Goal: Task Accomplishment & Management: Manage account settings

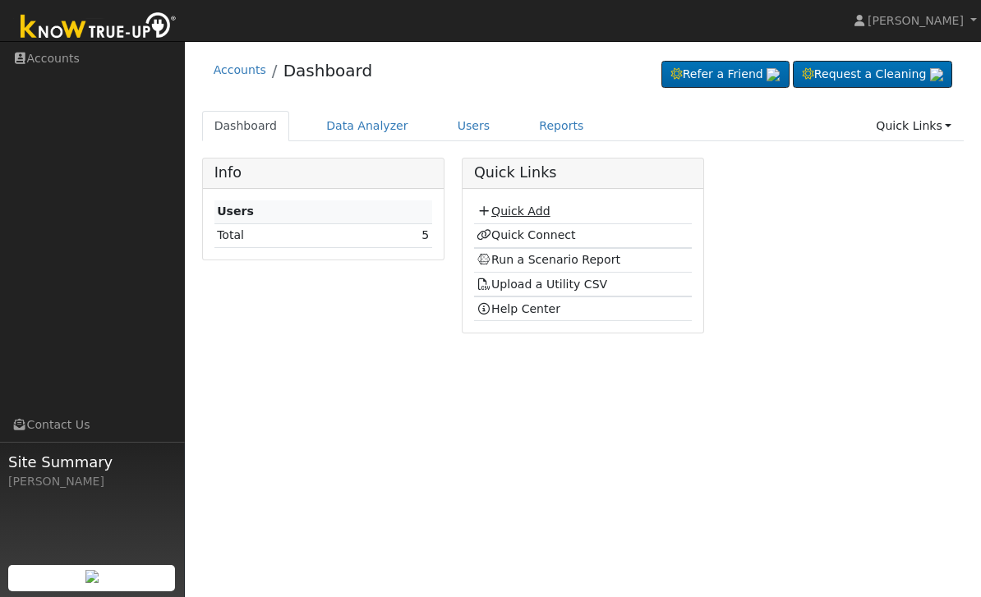
click at [546, 218] on link "Quick Add" at bounding box center [513, 211] width 73 height 13
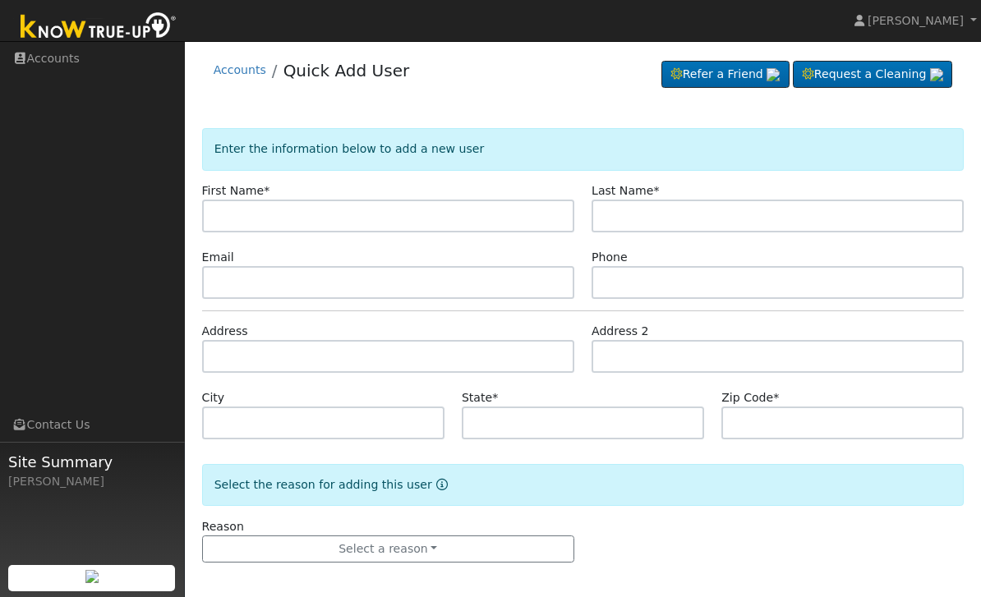
scroll to position [6, 0]
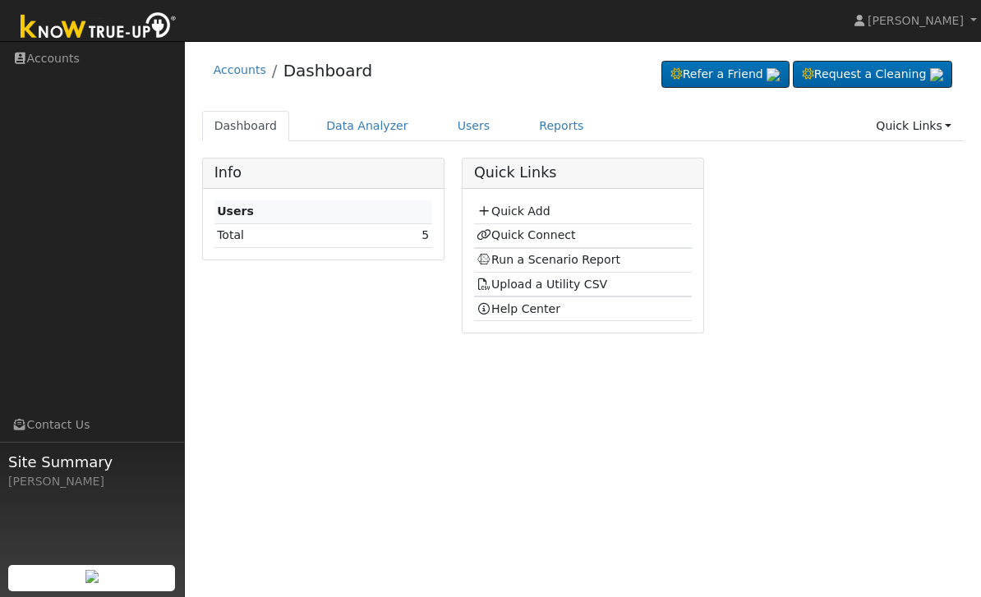
click at [48, 490] on div "[PERSON_NAME]" at bounding box center [92, 481] width 168 height 17
click at [53, 40] on img at bounding box center [98, 27] width 173 height 37
click at [951, 22] on span "[PERSON_NAME]" at bounding box center [916, 20] width 96 height 13
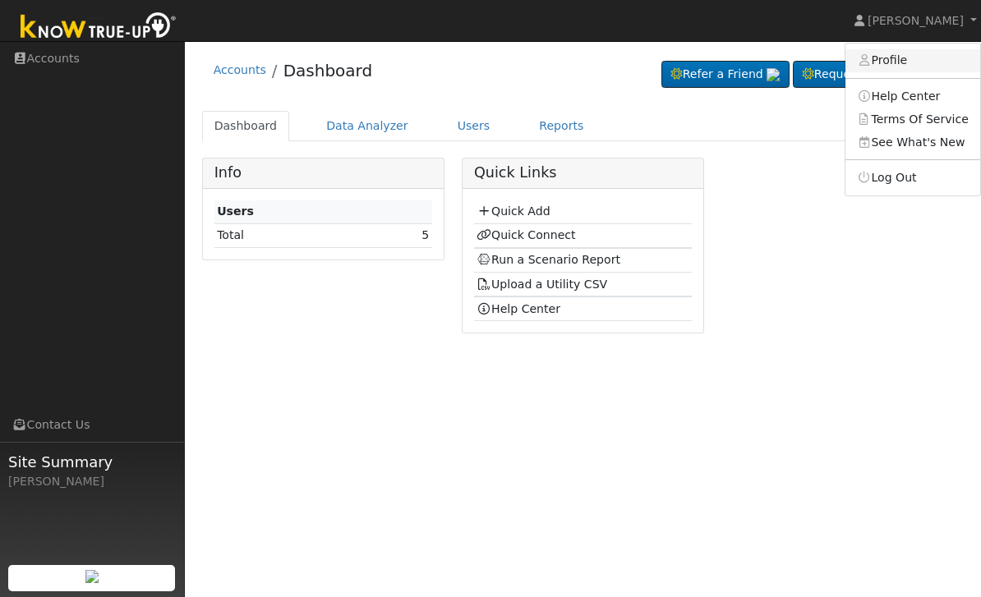
click at [914, 67] on link "Profile" at bounding box center [912, 60] width 135 height 23
type input "[PERSON_NAME]"
type input "[PERSON_NAME][EMAIL_ADDRESS][PERSON_NAME][DOMAIN_NAME]"
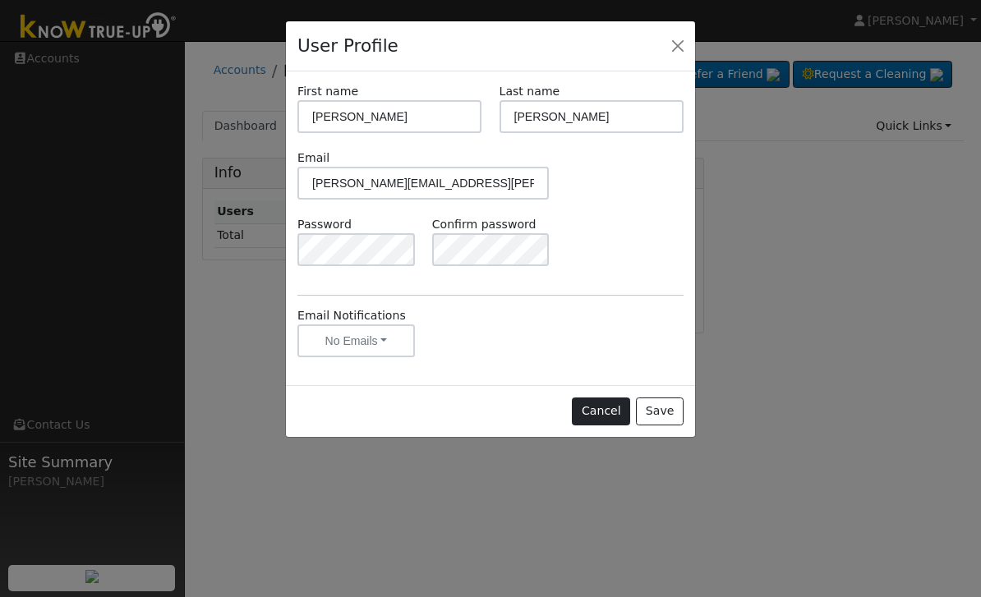
click at [594, 410] on button "Cancel" at bounding box center [601, 412] width 58 height 28
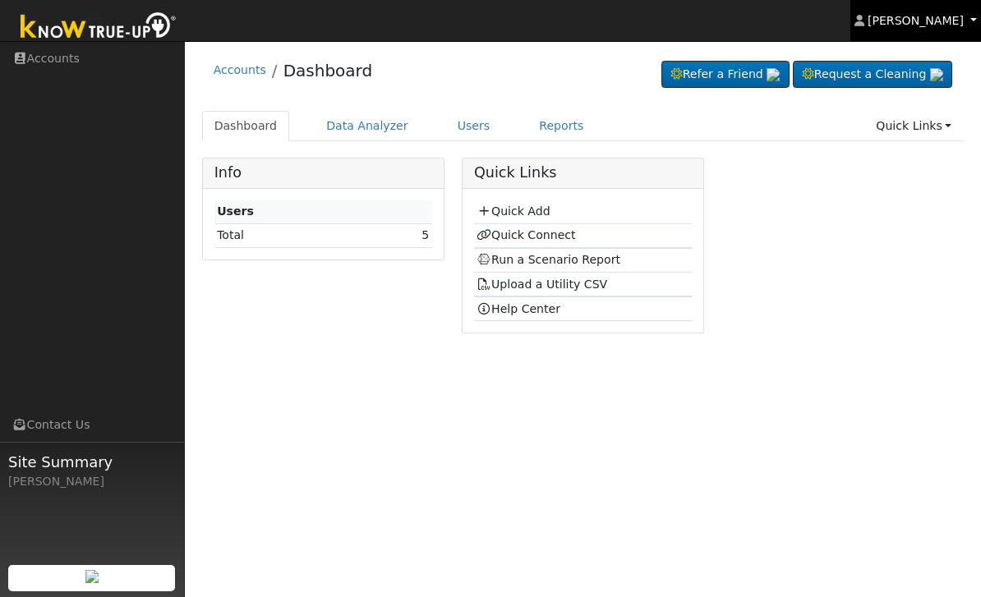
click at [947, 27] on span "[PERSON_NAME]" at bounding box center [916, 20] width 96 height 13
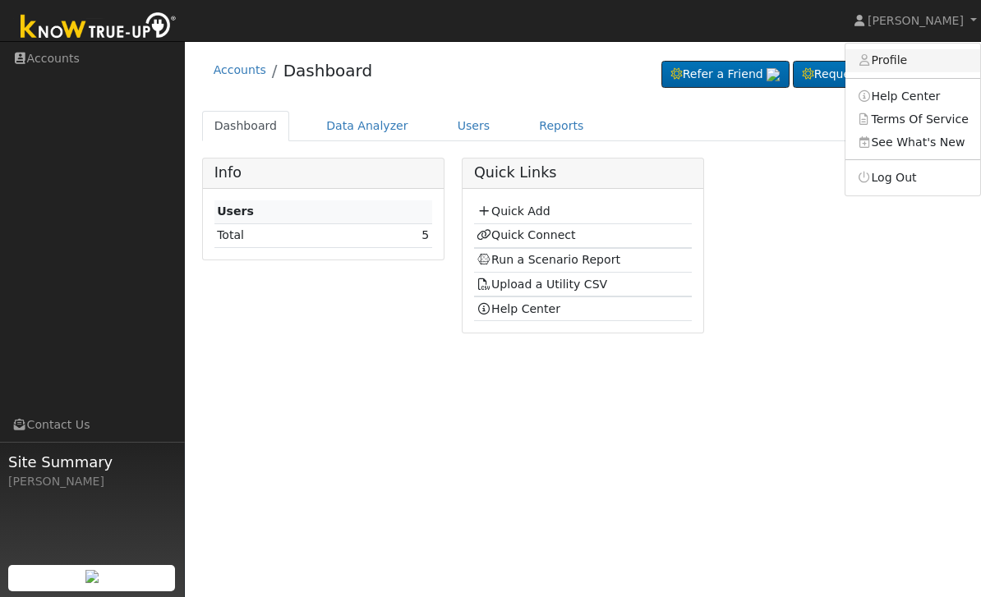
click at [895, 53] on link "Profile" at bounding box center [912, 60] width 135 height 23
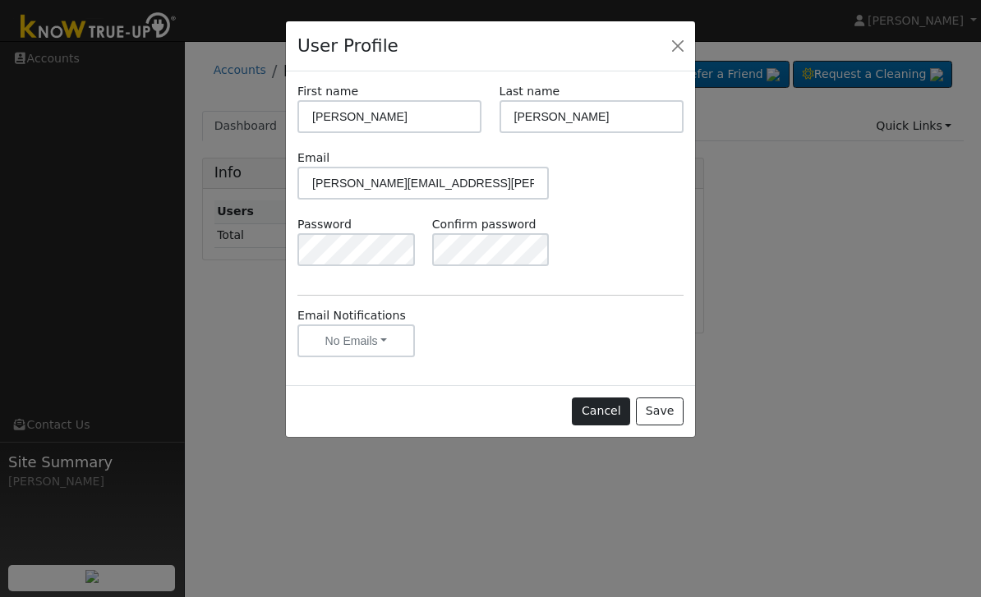
click at [597, 398] on button "Cancel" at bounding box center [601, 412] width 58 height 28
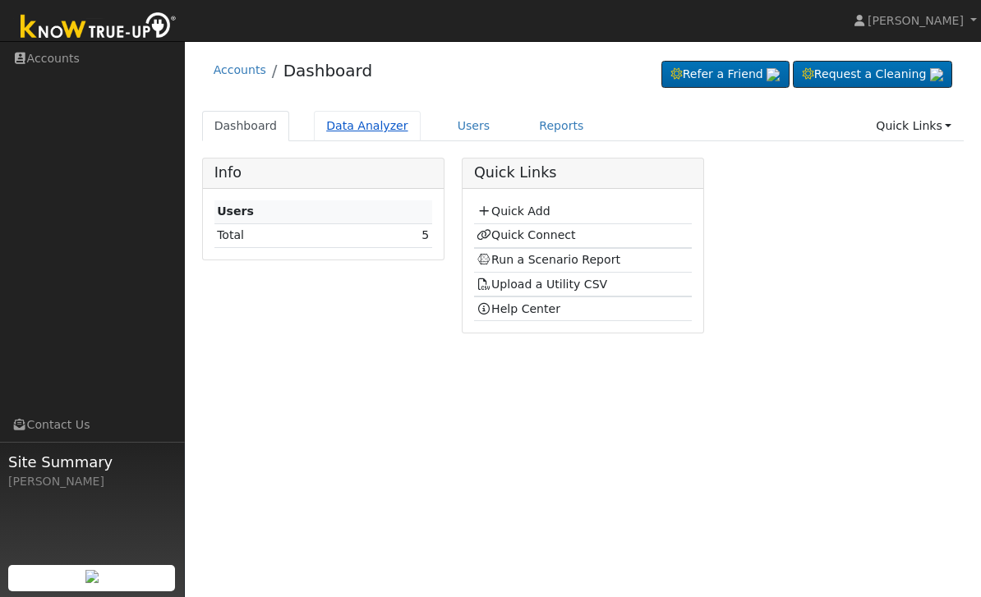
click at [407, 131] on link "Data Analyzer" at bounding box center [367, 126] width 107 height 30
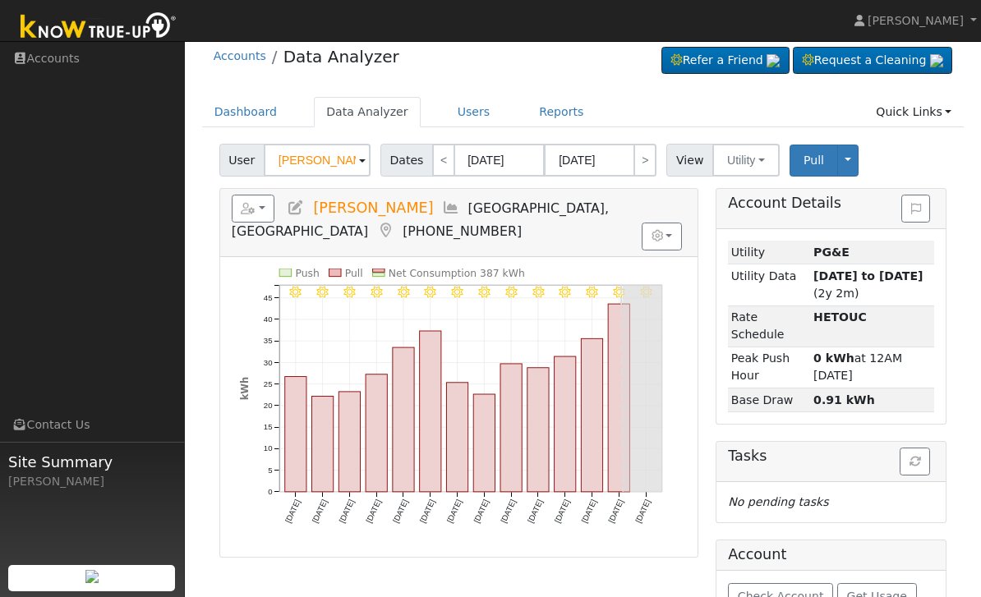
scroll to position [2, 0]
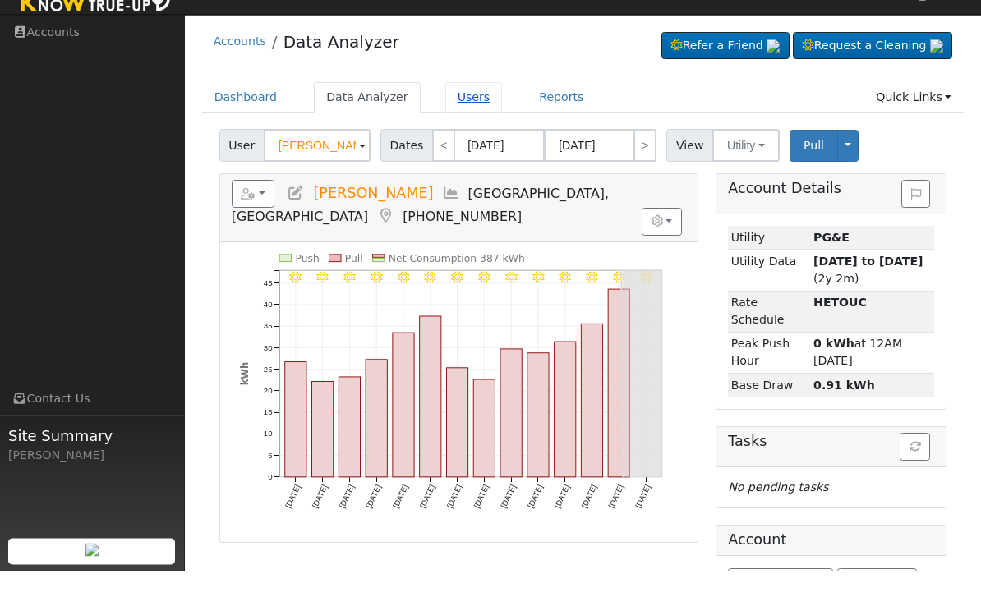
click at [463, 111] on link "Users" at bounding box center [474, 124] width 58 height 30
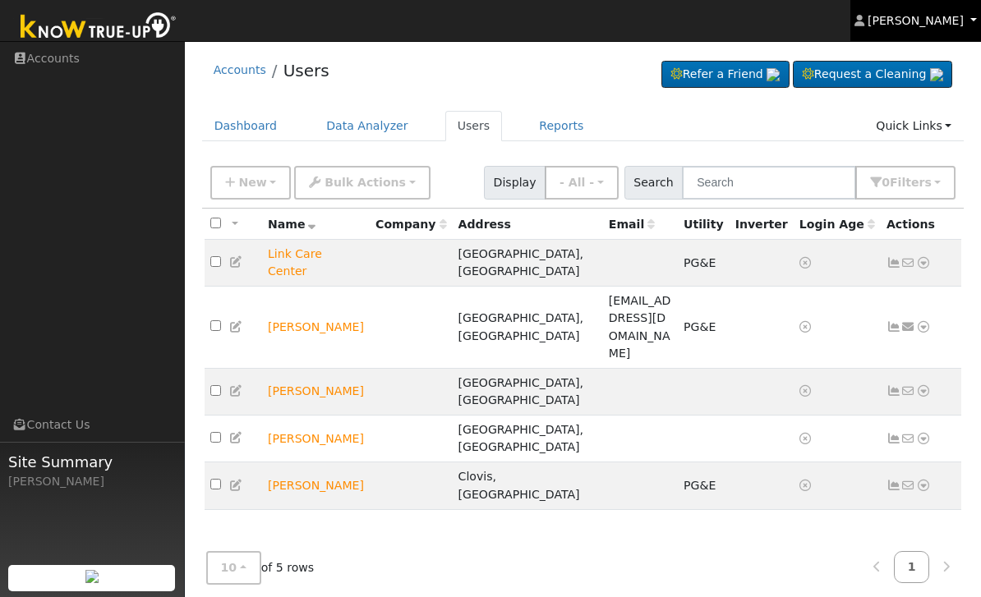
click at [949, 10] on link "[PERSON_NAME]" at bounding box center [915, 20] width 131 height 41
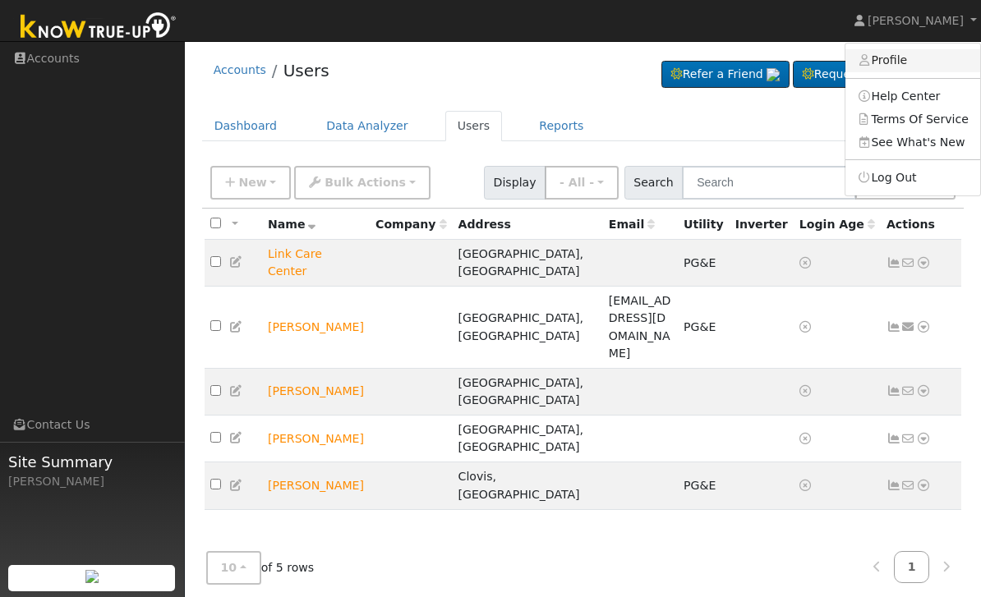
click at [919, 70] on link "Profile" at bounding box center [912, 60] width 135 height 23
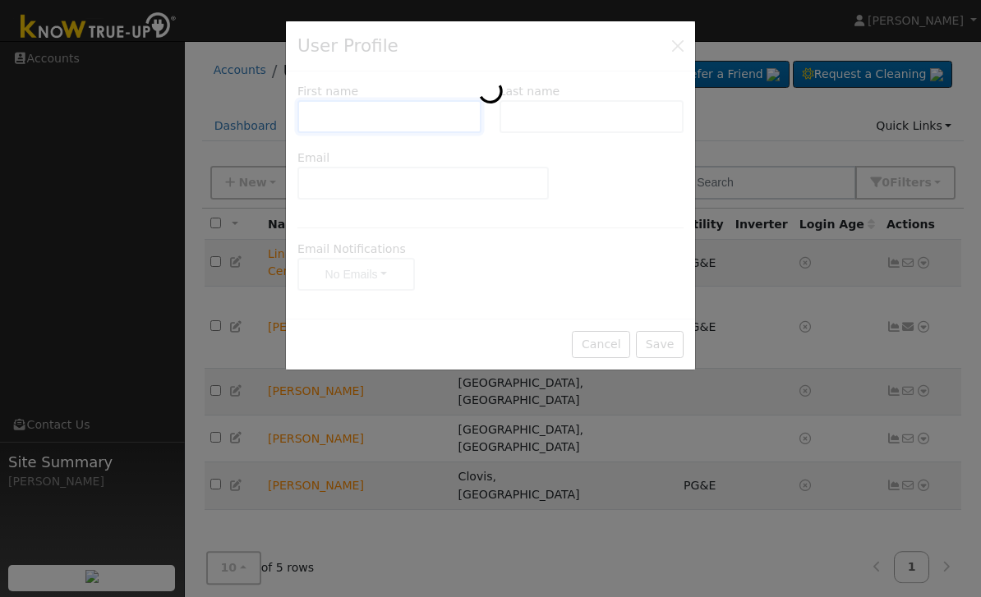
type input "Anthony"
type input "Ramirez"
type input "anthony.ramirez@wdibsolar.com"
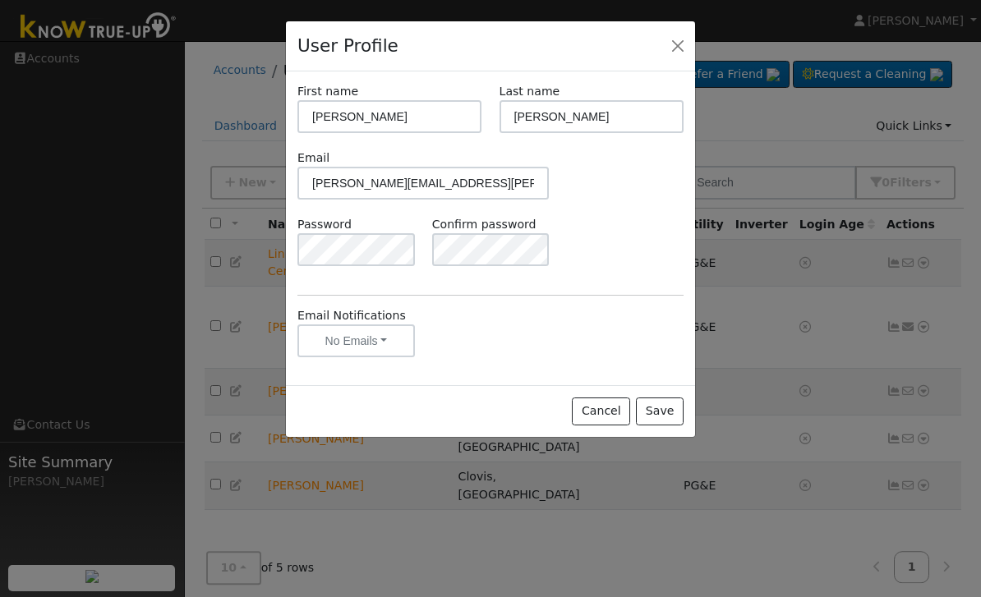
click at [603, 197] on div "Email anthony.ramirez@wdibsolar.com" at bounding box center [490, 183] width 403 height 67
click at [609, 416] on button "Cancel" at bounding box center [601, 412] width 58 height 28
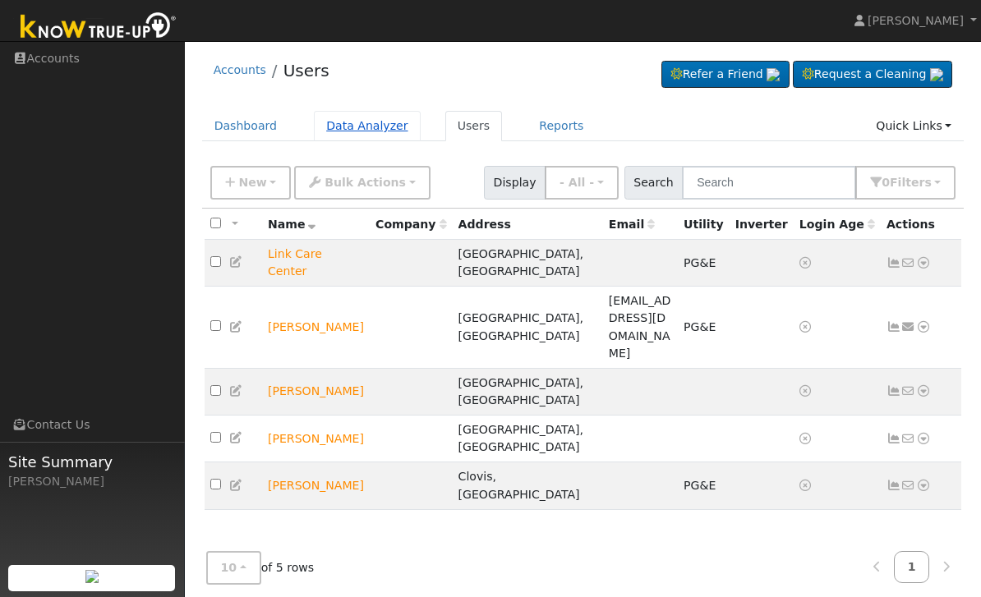
click at [377, 115] on link "Data Analyzer" at bounding box center [367, 126] width 107 height 30
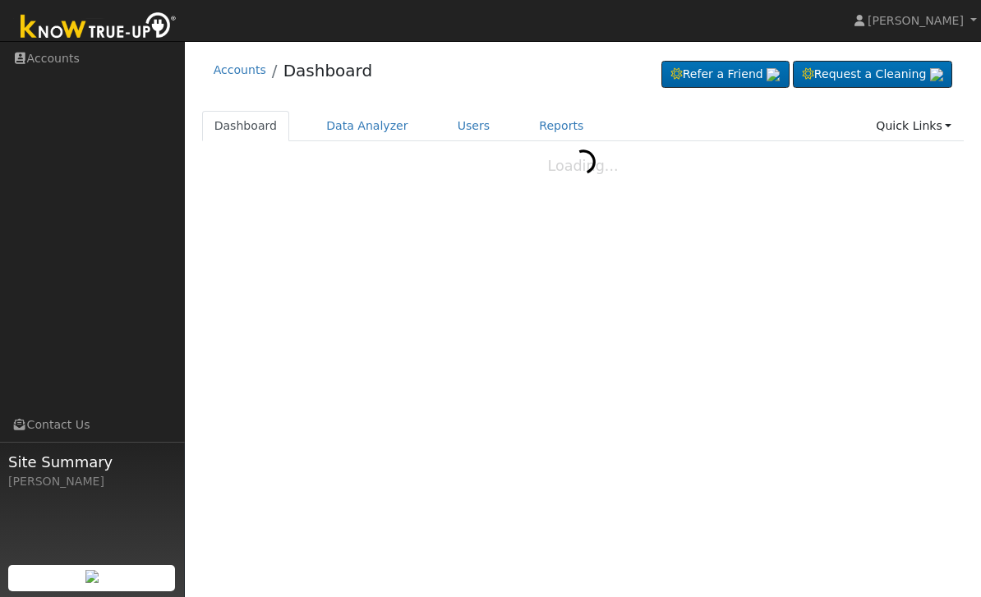
scroll to position [13, 0]
